Goal: Task Accomplishment & Management: Use online tool/utility

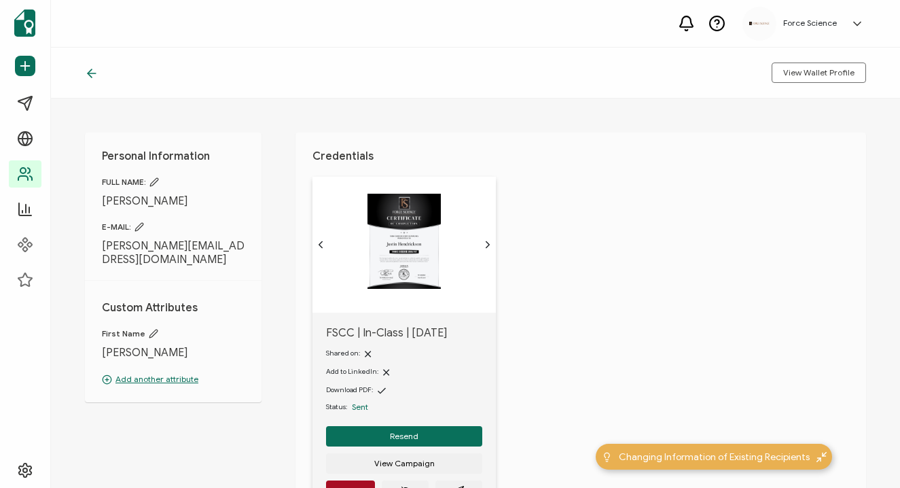
scroll to position [32, 0]
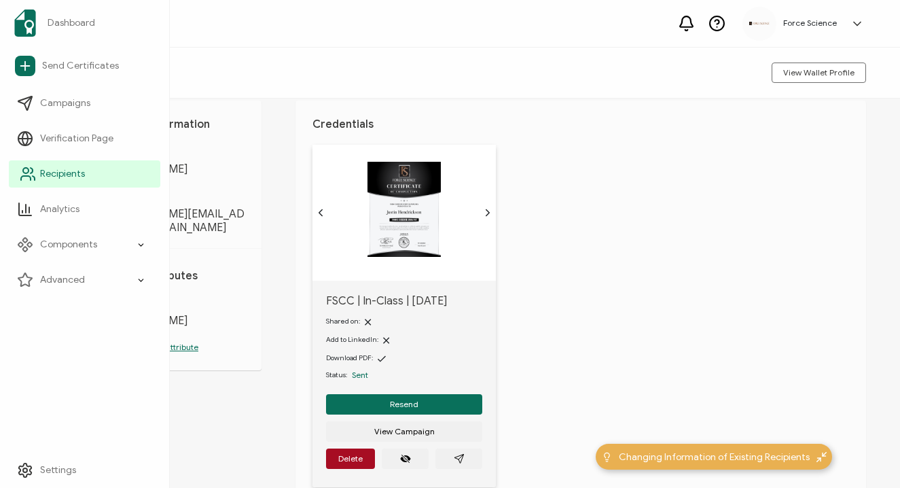
click at [29, 183] on link "Recipients" at bounding box center [85, 173] width 152 height 27
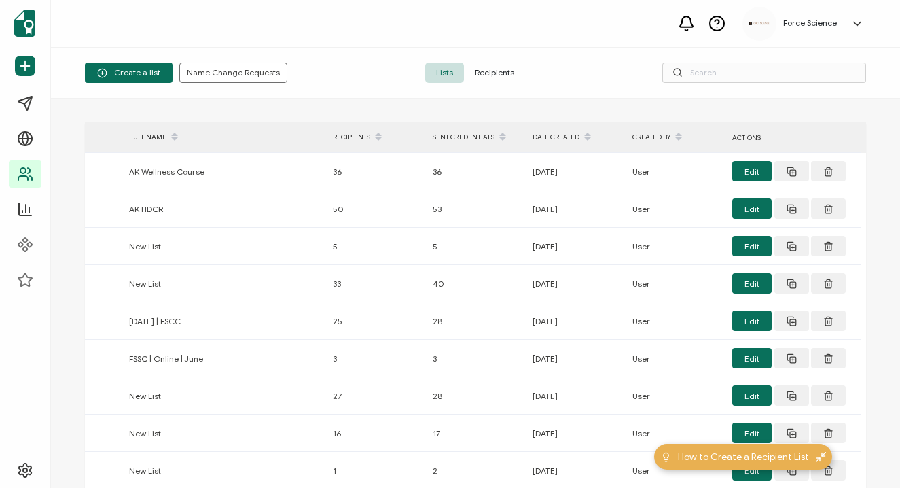
click at [489, 74] on span "Recipients" at bounding box center [494, 73] width 61 height 20
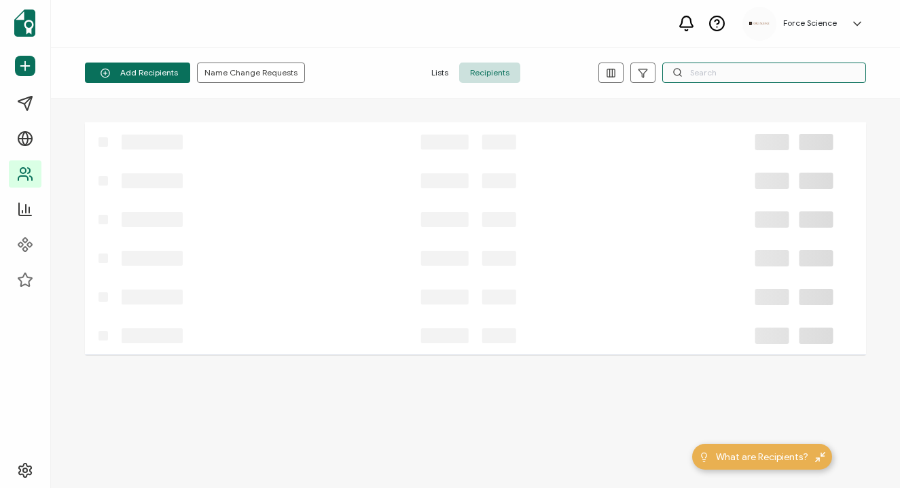
click at [717, 75] on input "text" at bounding box center [765, 73] width 204 height 20
paste input "[PERSON_NAME][EMAIL_ADDRESS][PERSON_NAME][DOMAIN_NAME]"
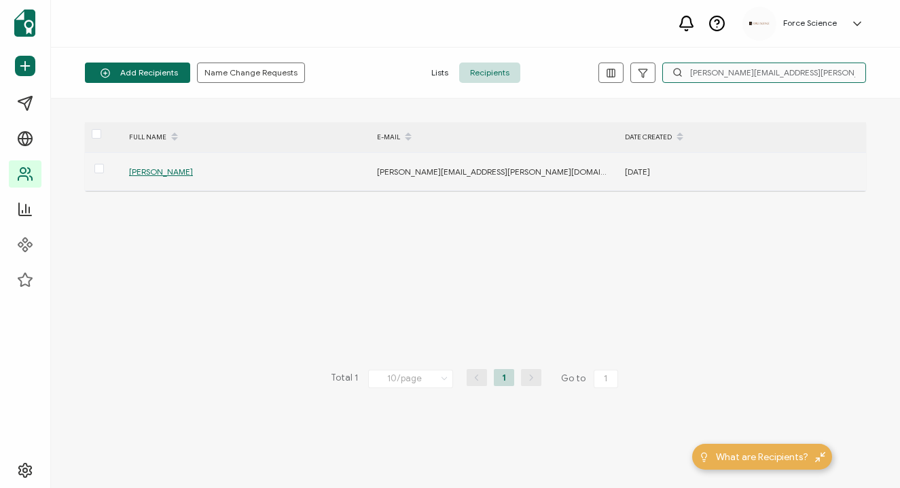
type input "[PERSON_NAME][EMAIL_ADDRESS][PERSON_NAME][DOMAIN_NAME]"
click at [173, 174] on span "[PERSON_NAME]" at bounding box center [161, 172] width 64 height 10
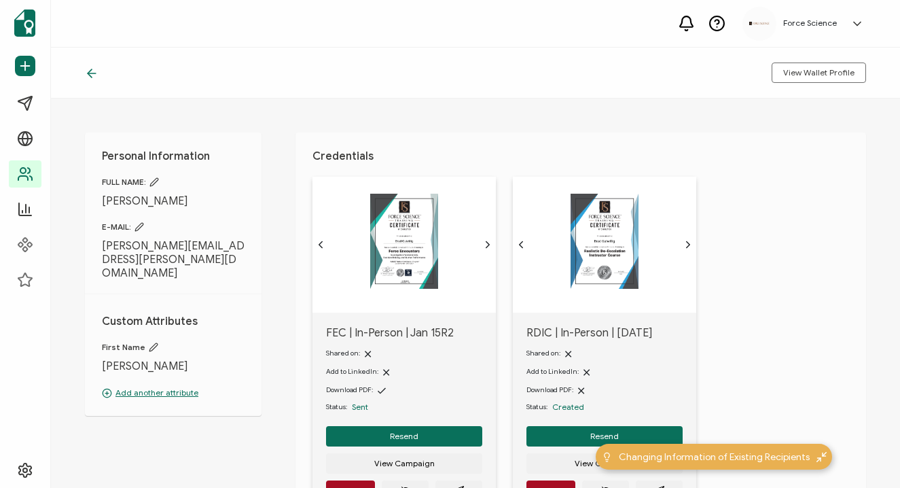
scroll to position [58, 0]
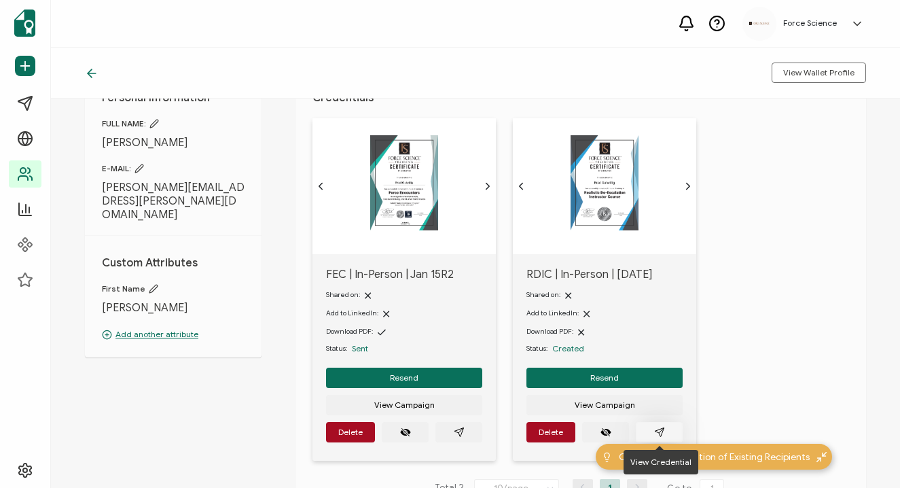
click at [662, 434] on icon "paper plane outline" at bounding box center [659, 432] width 11 height 11
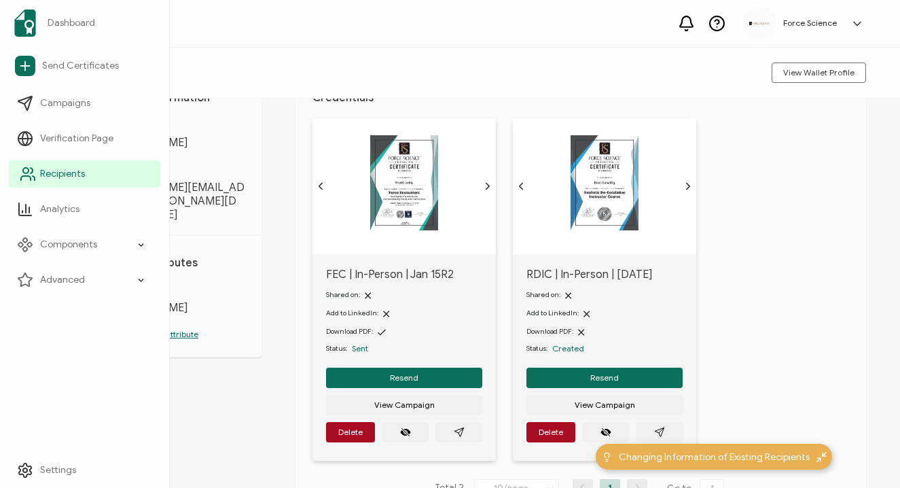
click at [35, 167] on icon at bounding box center [28, 174] width 16 height 16
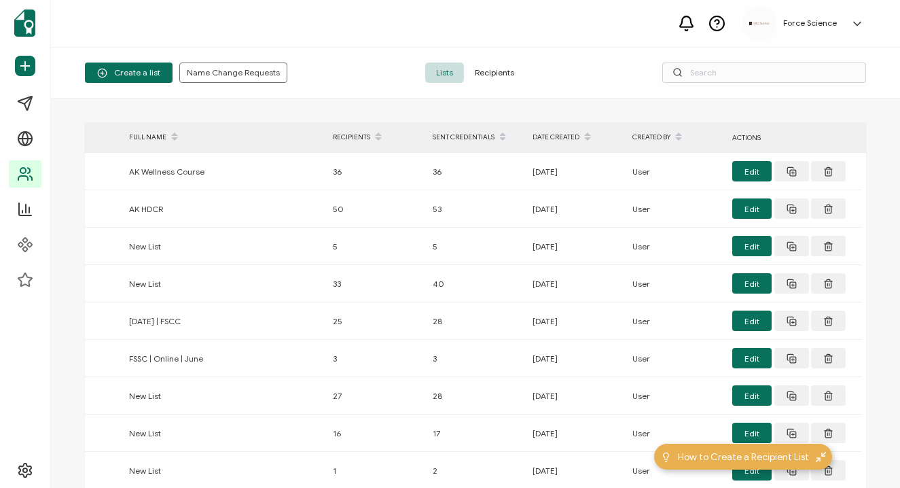
click at [488, 71] on span "Recipients" at bounding box center [494, 73] width 61 height 20
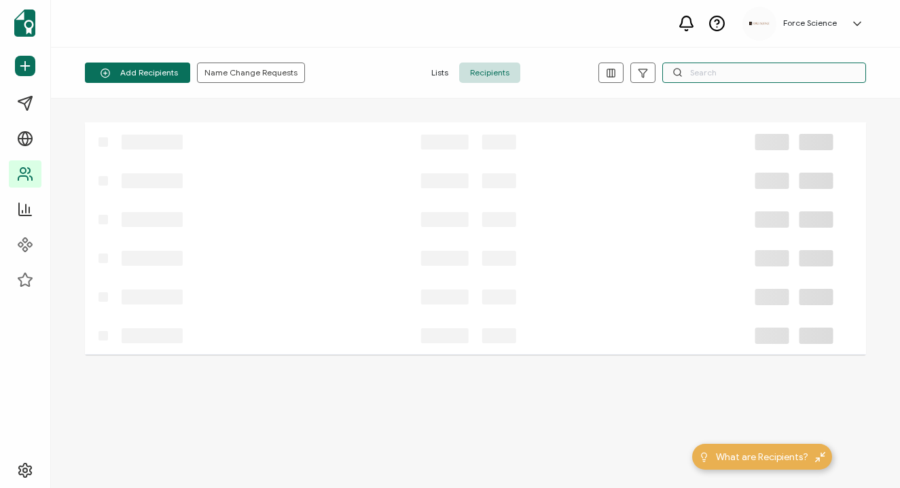
click at [713, 75] on input "text" at bounding box center [765, 73] width 204 height 20
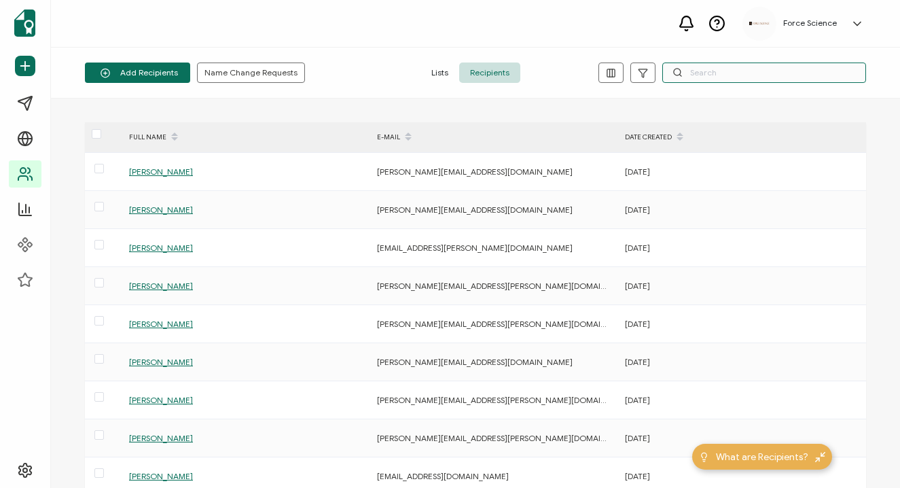
paste input "[PERSON_NAME][EMAIL_ADDRESS][PERSON_NAME][DOMAIN_NAME]"
type input "[PERSON_NAME][EMAIL_ADDRESS][PERSON_NAME][DOMAIN_NAME]"
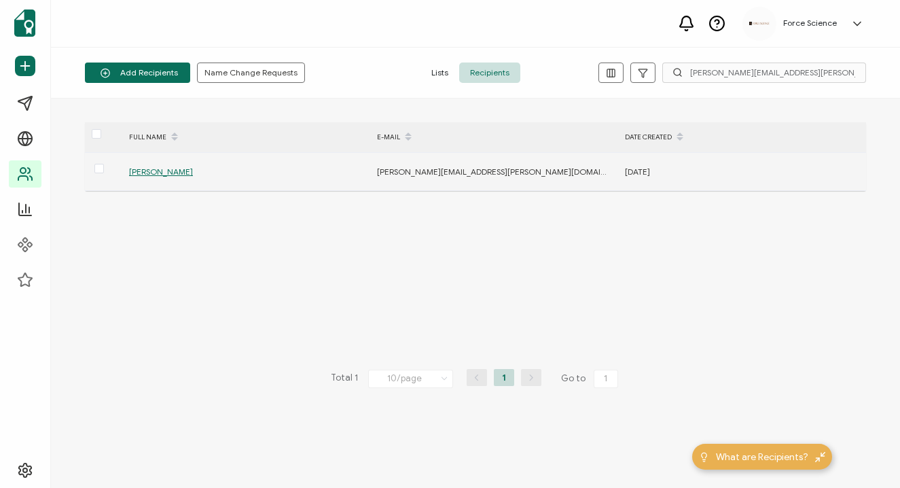
click at [162, 169] on span "[PERSON_NAME]" at bounding box center [161, 172] width 64 height 10
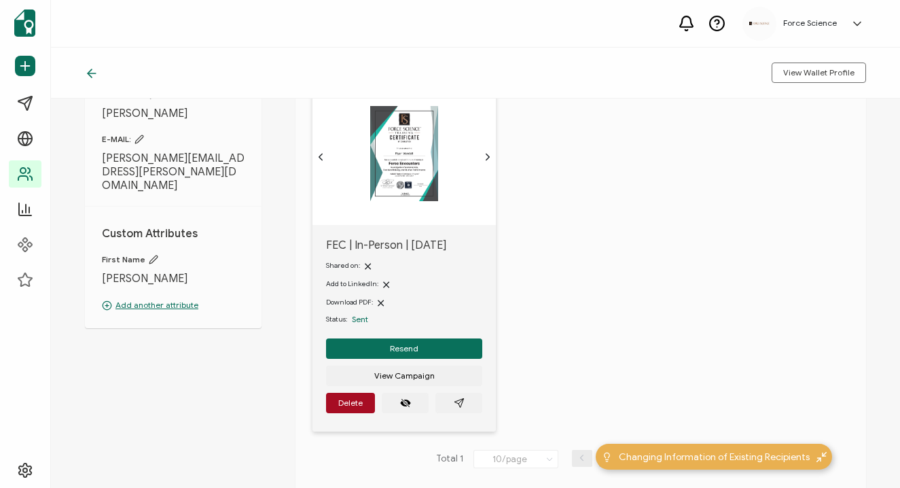
scroll to position [89, 0]
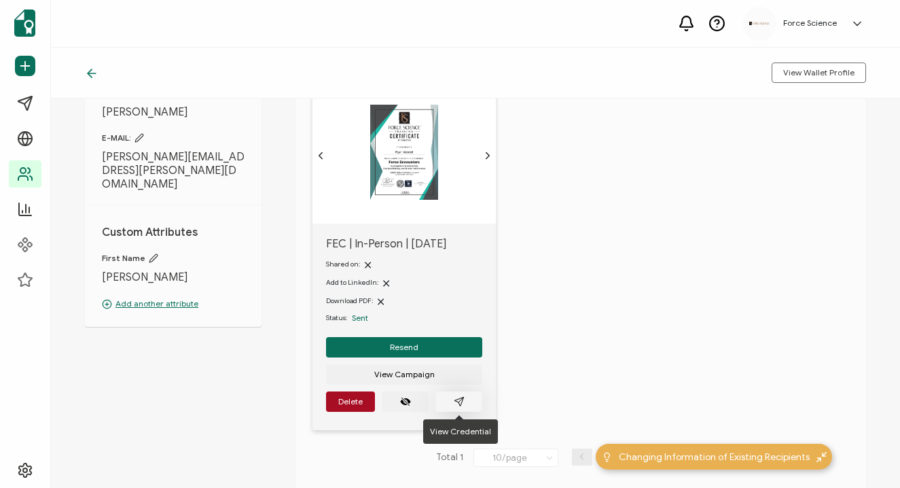
click at [459, 395] on button "button" at bounding box center [459, 401] width 47 height 20
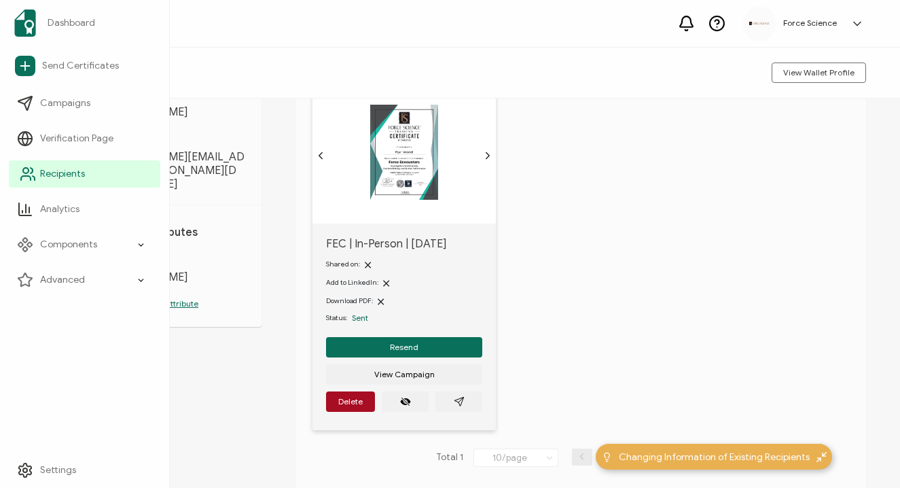
click at [22, 171] on icon at bounding box center [28, 174] width 16 height 16
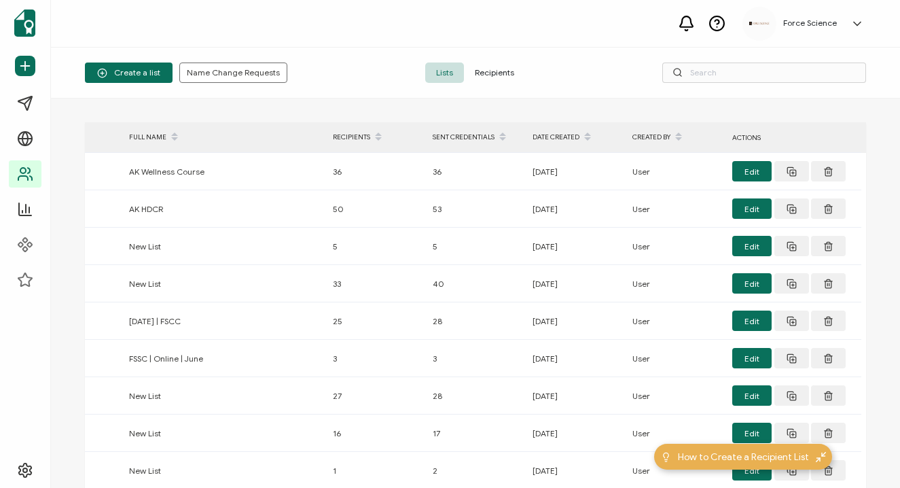
click at [497, 72] on span "Recipients" at bounding box center [494, 73] width 61 height 20
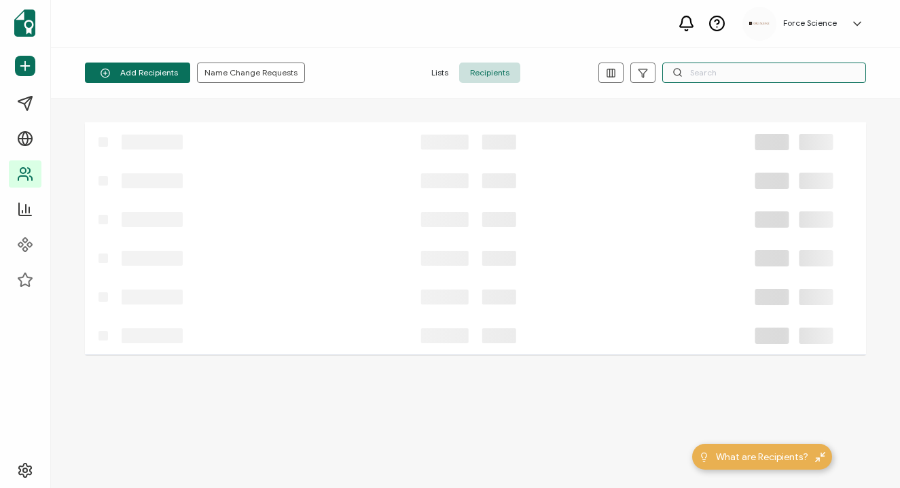
click at [756, 70] on input "text" at bounding box center [765, 73] width 204 height 20
paste input "[EMAIL_ADDRESS][DOMAIN_NAME]"
type input "[EMAIL_ADDRESS][DOMAIN_NAME]"
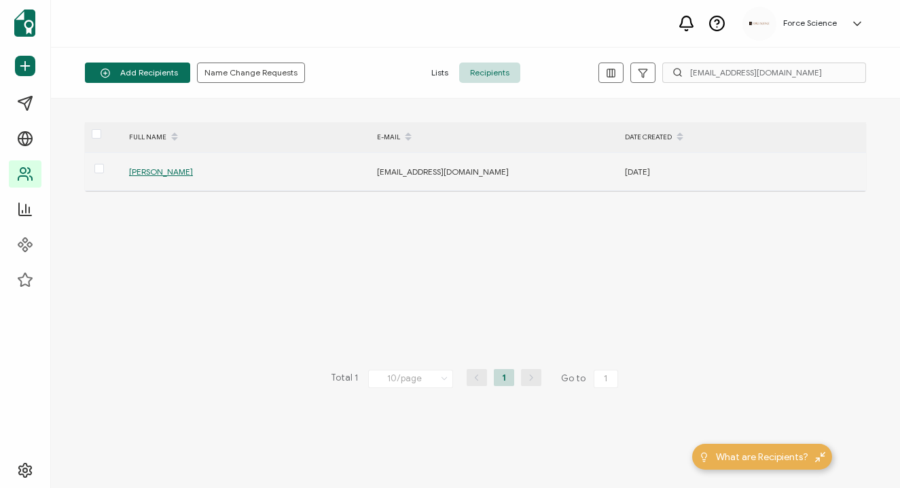
click at [157, 168] on span "[PERSON_NAME]" at bounding box center [161, 172] width 64 height 10
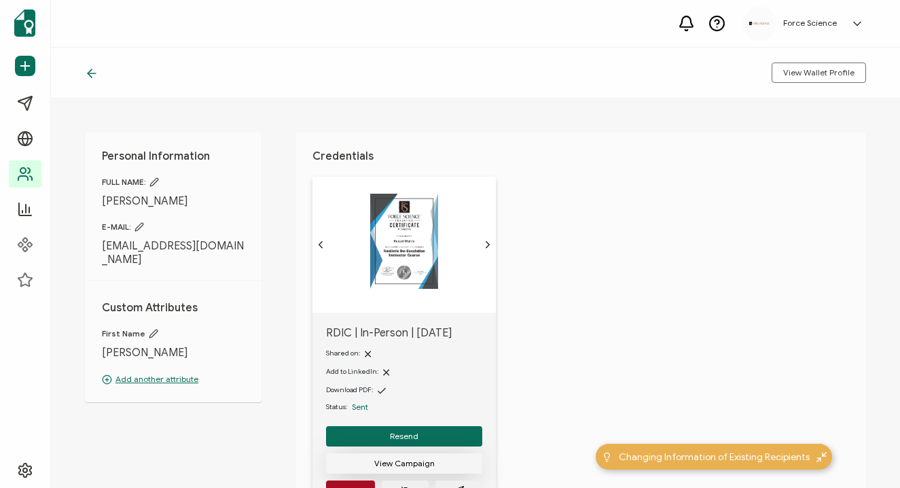
scroll to position [48, 0]
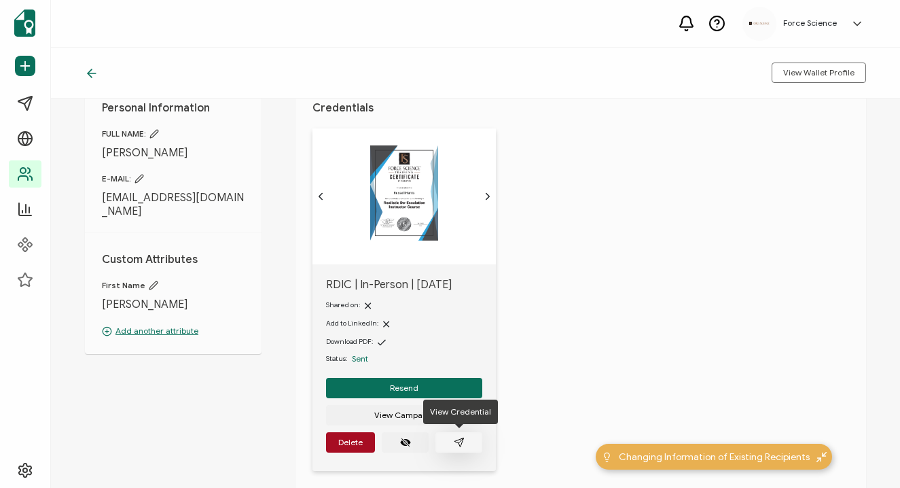
click at [463, 442] on icon "paper plane outline" at bounding box center [459, 442] width 11 height 11
